Goal: Task Accomplishment & Management: Use online tool/utility

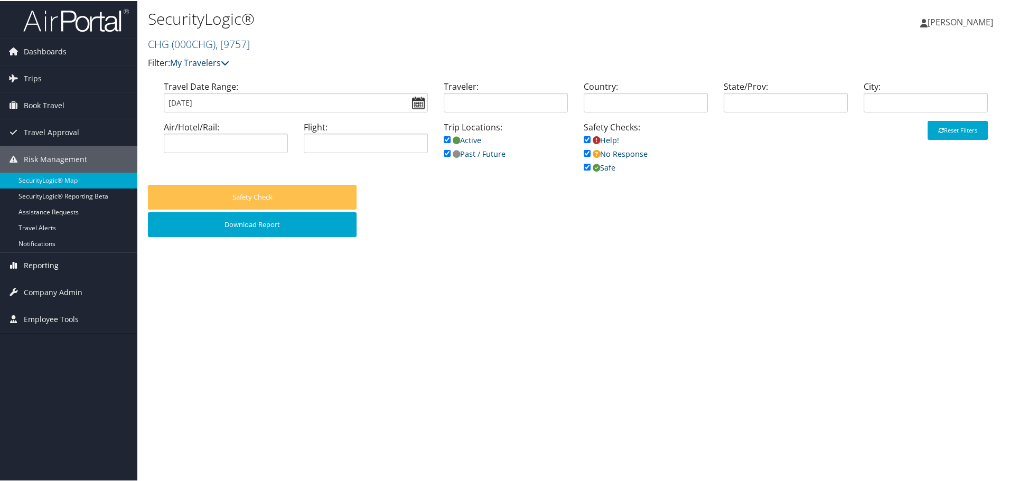
drag, startPoint x: 0, startPoint y: 0, endPoint x: 41, endPoint y: 268, distance: 270.8
click at [41, 268] on span "Reporting" at bounding box center [41, 264] width 35 height 26
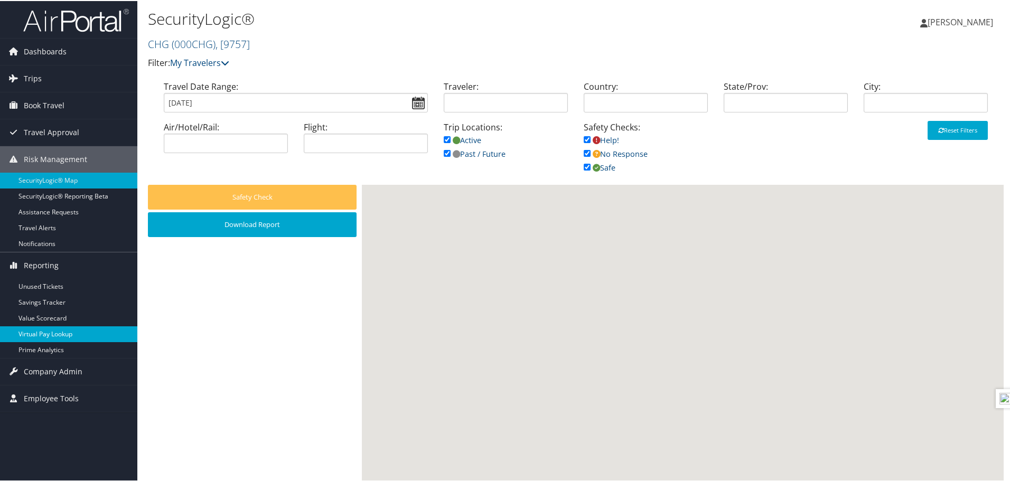
click at [63, 331] on link "Virtual Pay Lookup" at bounding box center [68, 333] width 137 height 16
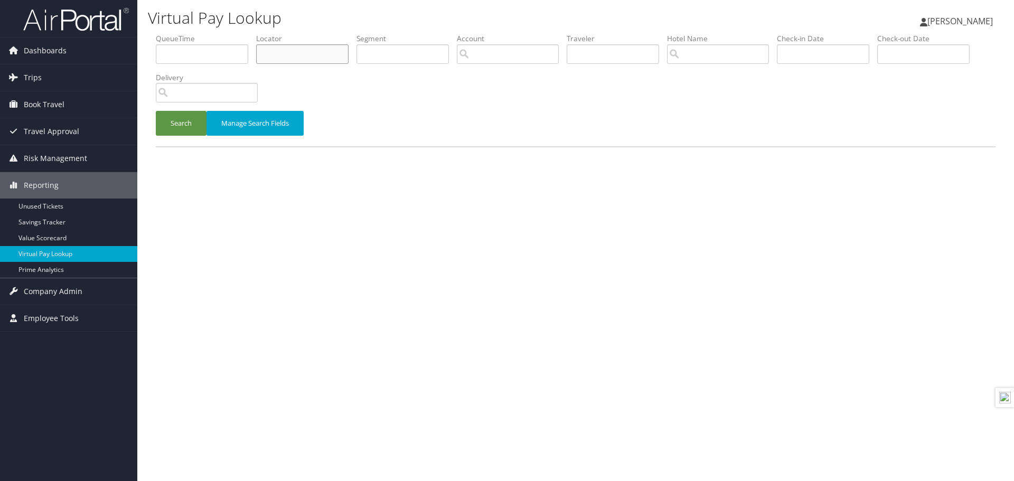
click at [294, 62] on input "text" at bounding box center [302, 54] width 92 height 20
paste input "CIZORT"
type input "CIZORT"
click at [198, 121] on button "Search" at bounding box center [181, 123] width 51 height 25
